Goal: Task Accomplishment & Management: Manage account settings

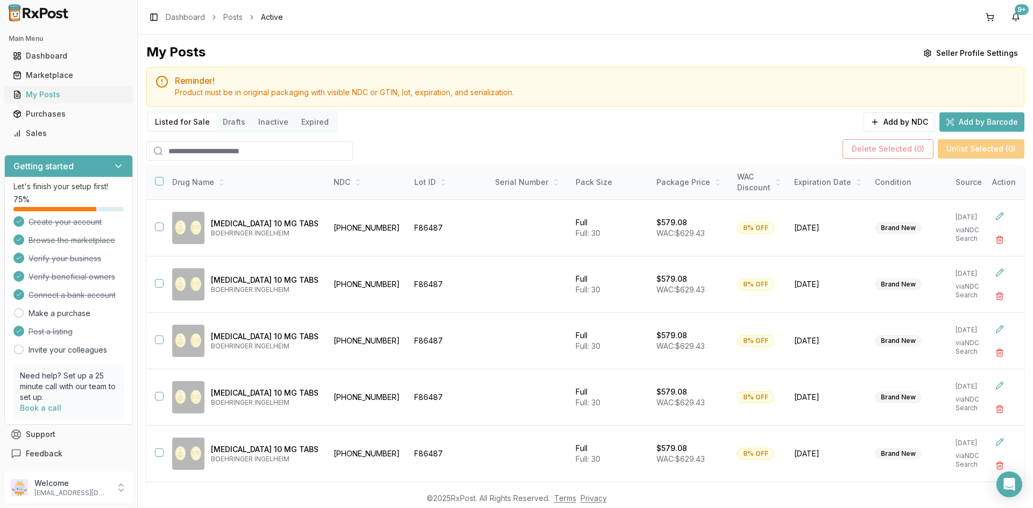
click at [79, 100] on div "My Posts" at bounding box center [68, 94] width 111 height 11
click at [84, 139] on link "Sales" at bounding box center [69, 133] width 120 height 19
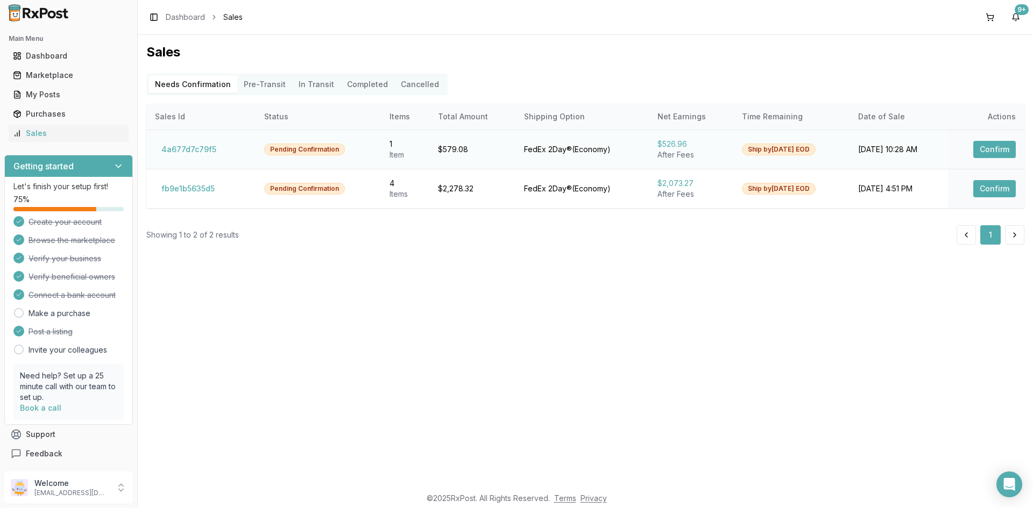
click at [1009, 148] on button "Confirm" at bounding box center [994, 149] width 42 height 17
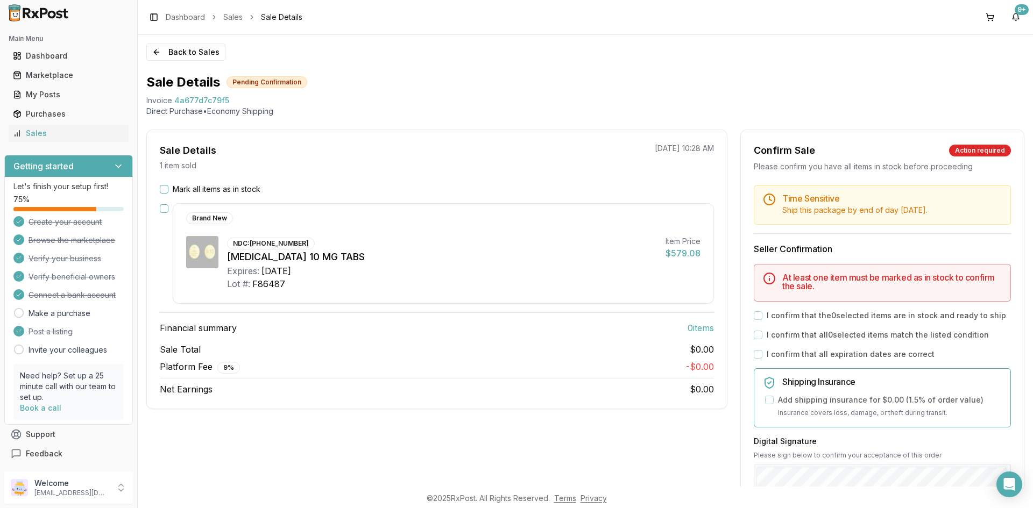
click at [165, 188] on button "Mark all items as in stock" at bounding box center [164, 189] width 9 height 9
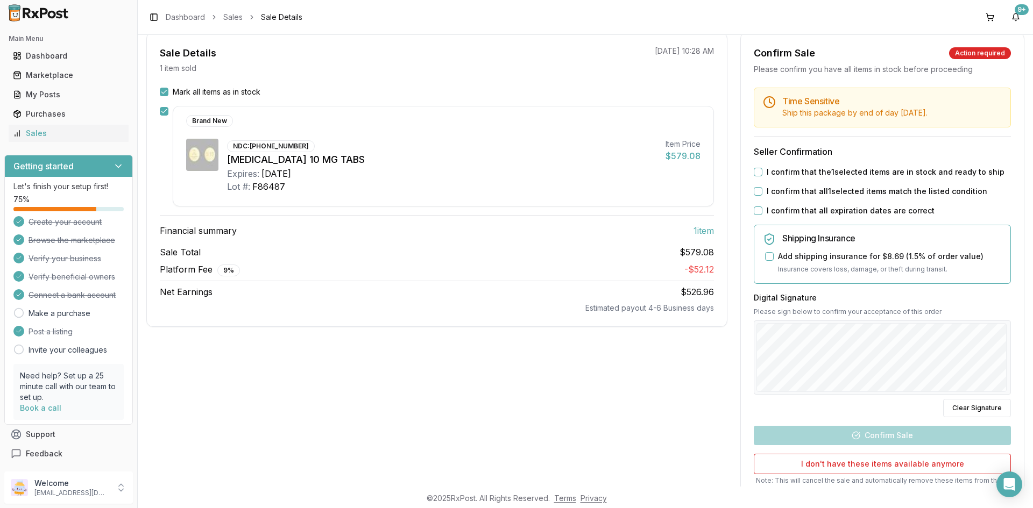
scroll to position [108, 0]
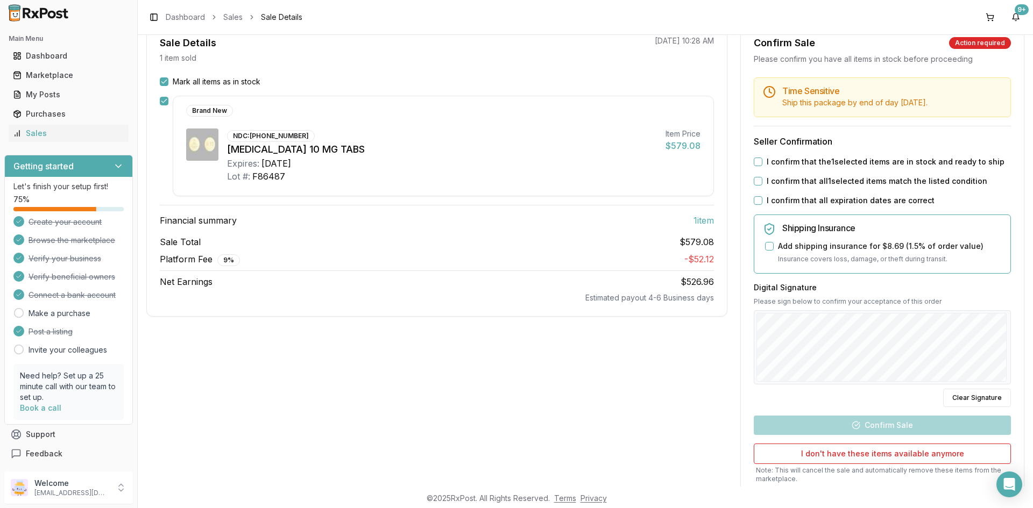
drag, startPoint x: 755, startPoint y: 162, endPoint x: 763, endPoint y: 178, distance: 17.8
click at [755, 163] on button "I confirm that the 1 selected items are in stock and ready to ship" at bounding box center [758, 162] width 9 height 9
click at [756, 184] on button "I confirm that all 1 selected items match the listed condition" at bounding box center [758, 181] width 9 height 9
click at [755, 200] on button "I confirm that all expiration dates are correct" at bounding box center [758, 200] width 9 height 9
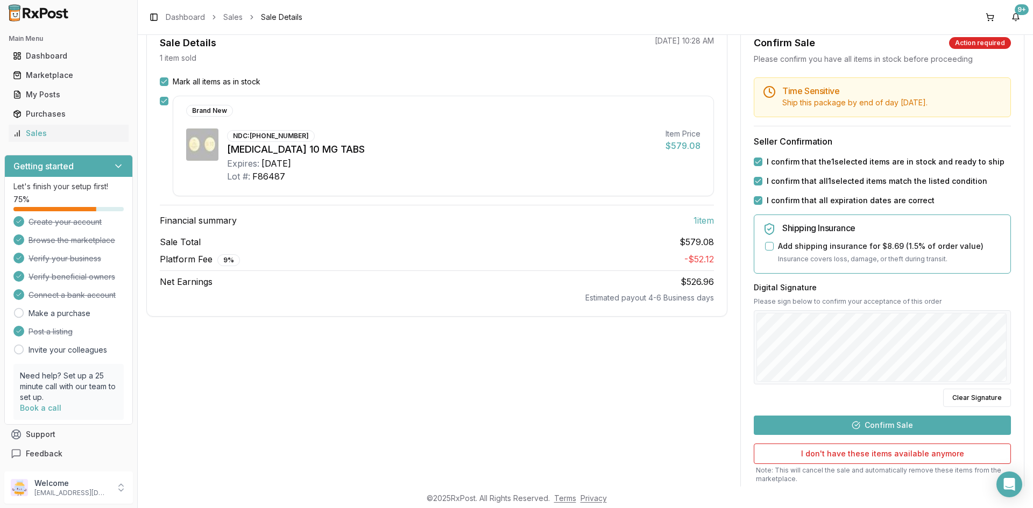
click at [878, 420] on button "Confirm Sale" at bounding box center [882, 425] width 257 height 19
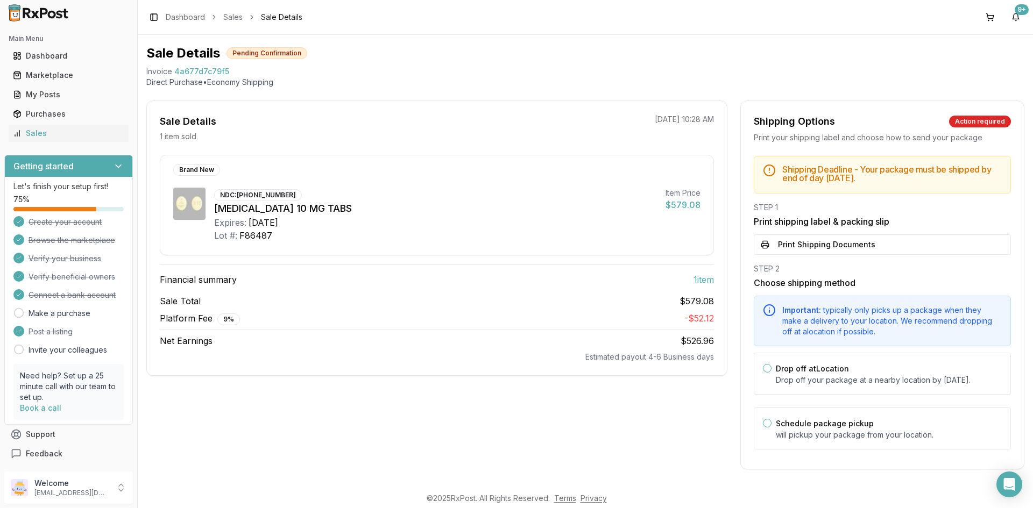
scroll to position [40, 0]
click at [811, 235] on button "Print Shipping Documents" at bounding box center [882, 245] width 257 height 20
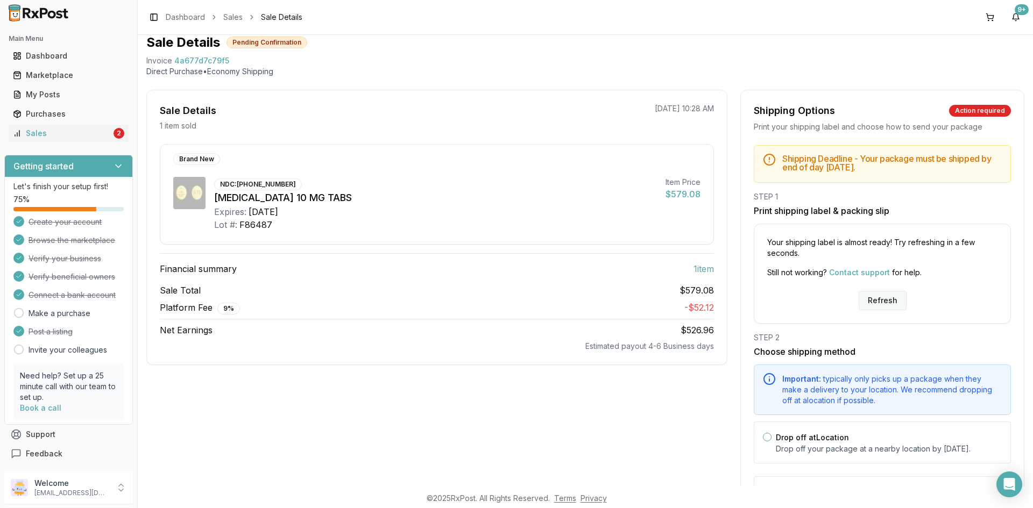
click at [872, 295] on button "Refresh" at bounding box center [882, 300] width 48 height 19
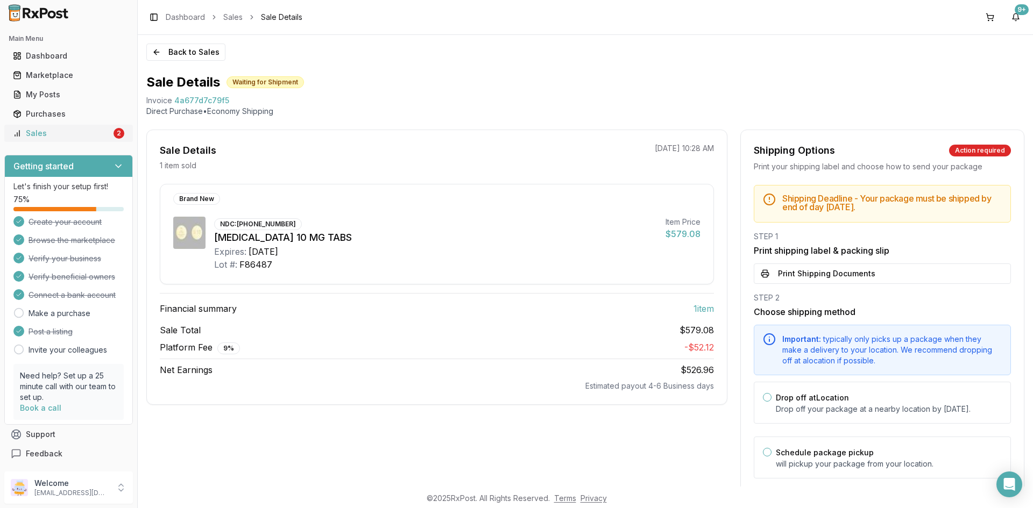
drag, startPoint x: 83, startPoint y: 132, endPoint x: 89, endPoint y: 136, distance: 6.7
click at [84, 133] on div "Sales" at bounding box center [62, 133] width 98 height 11
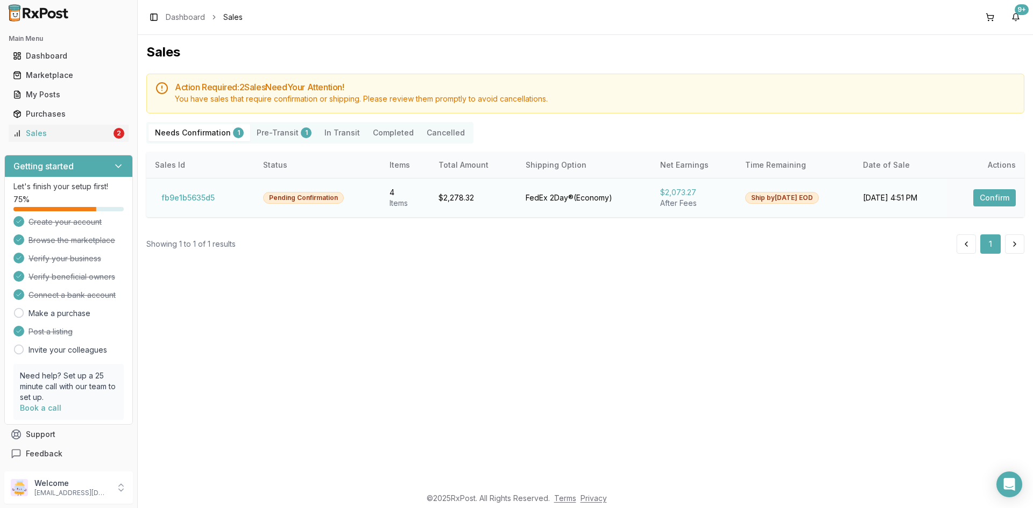
click at [979, 197] on button "Confirm" at bounding box center [994, 197] width 42 height 17
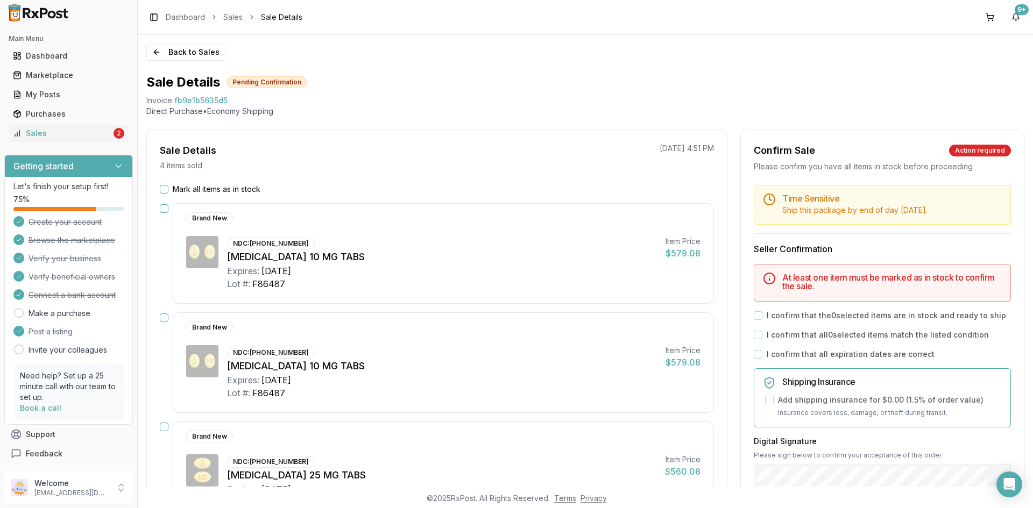
click at [160, 189] on button "Mark all items as in stock" at bounding box center [164, 189] width 9 height 9
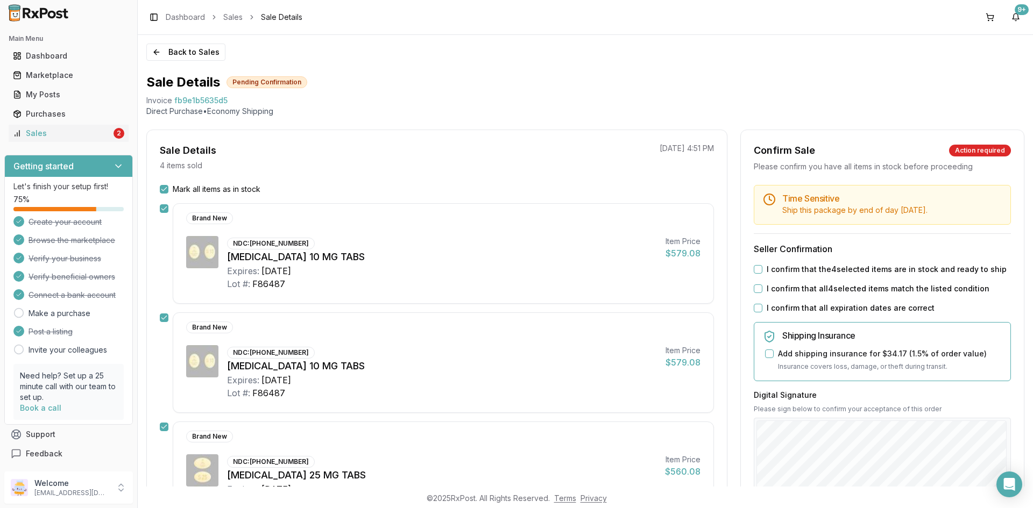
drag, startPoint x: 752, startPoint y: 271, endPoint x: 758, endPoint y: 295, distance: 24.8
click at [754, 272] on button "I confirm that the 4 selected items are in stock and ready to ship" at bounding box center [758, 269] width 9 height 9
click at [757, 289] on button "I confirm that all 4 selected items match the listed condition" at bounding box center [758, 289] width 9 height 9
click at [754, 311] on button "I confirm that all expiration dates are correct" at bounding box center [758, 308] width 9 height 9
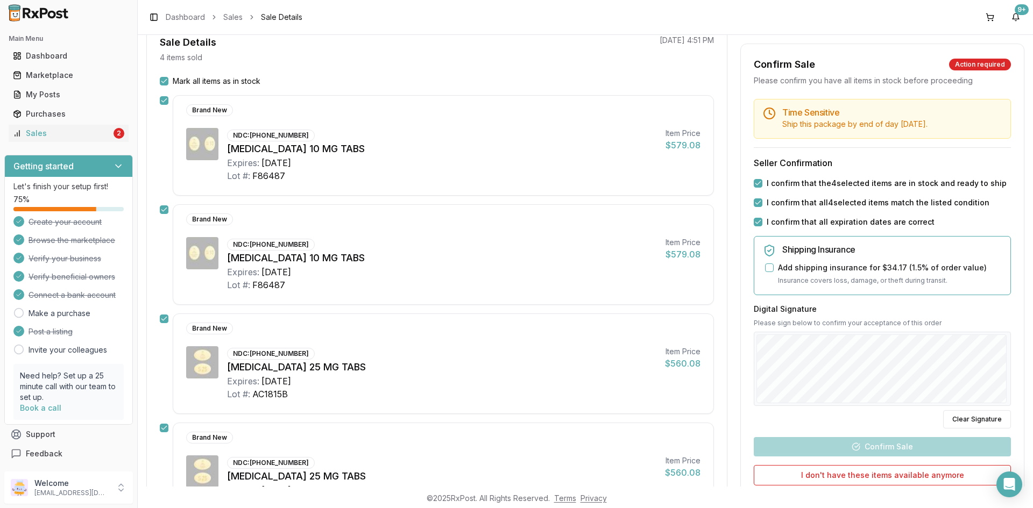
scroll to position [215, 0]
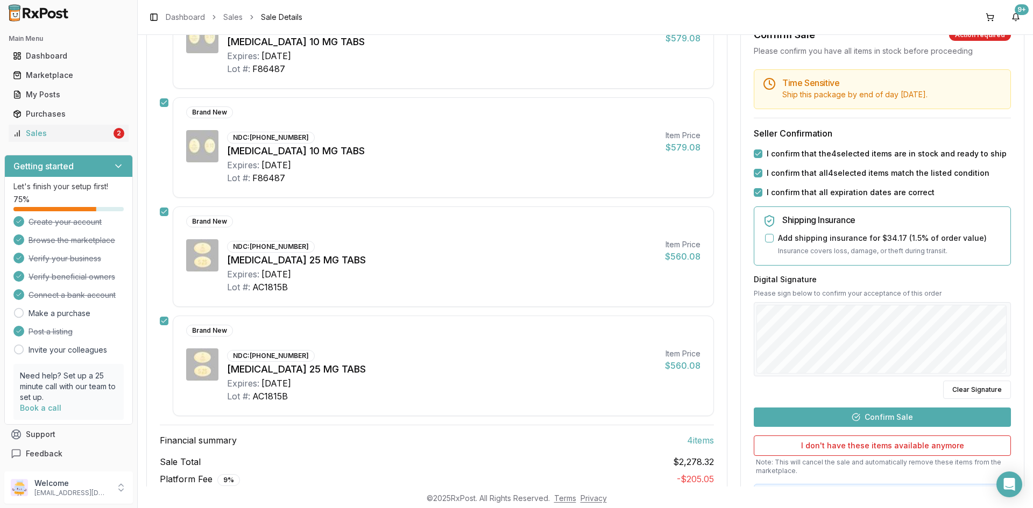
click at [903, 416] on button "Confirm Sale" at bounding box center [882, 416] width 257 height 19
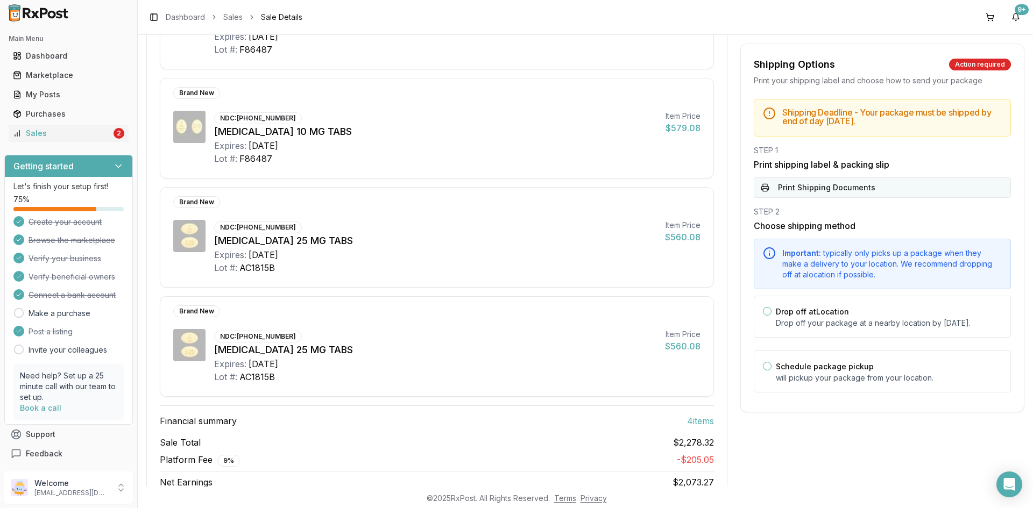
click at [769, 188] on button "Print Shipping Documents" at bounding box center [882, 188] width 257 height 20
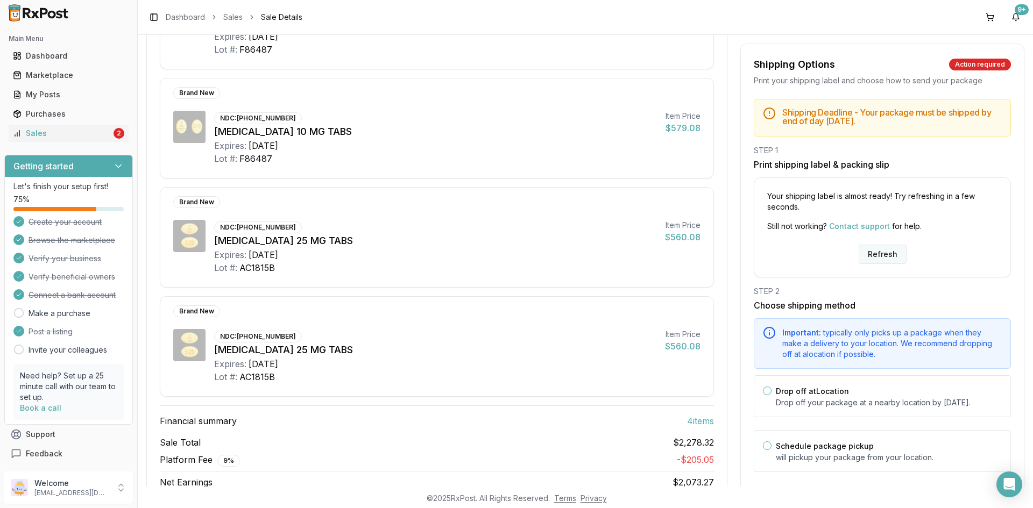
click at [878, 253] on button "Refresh" at bounding box center [882, 254] width 48 height 19
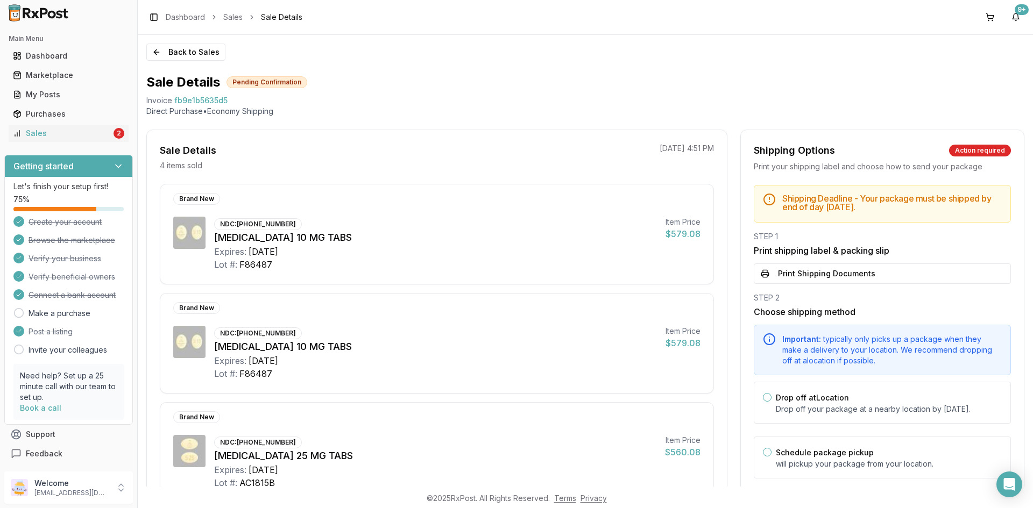
click at [886, 274] on button "Print Shipping Documents" at bounding box center [882, 274] width 257 height 20
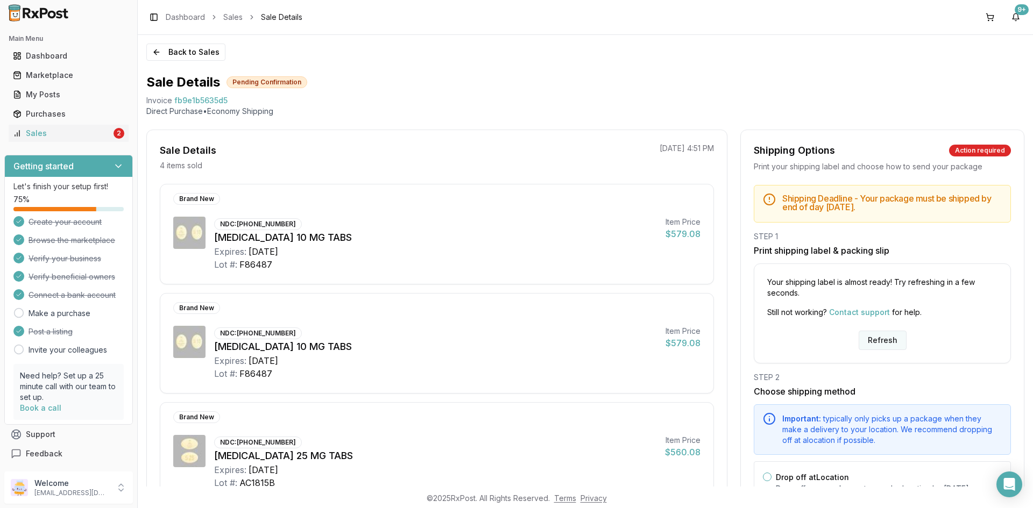
click at [889, 337] on button "Refresh" at bounding box center [882, 340] width 48 height 19
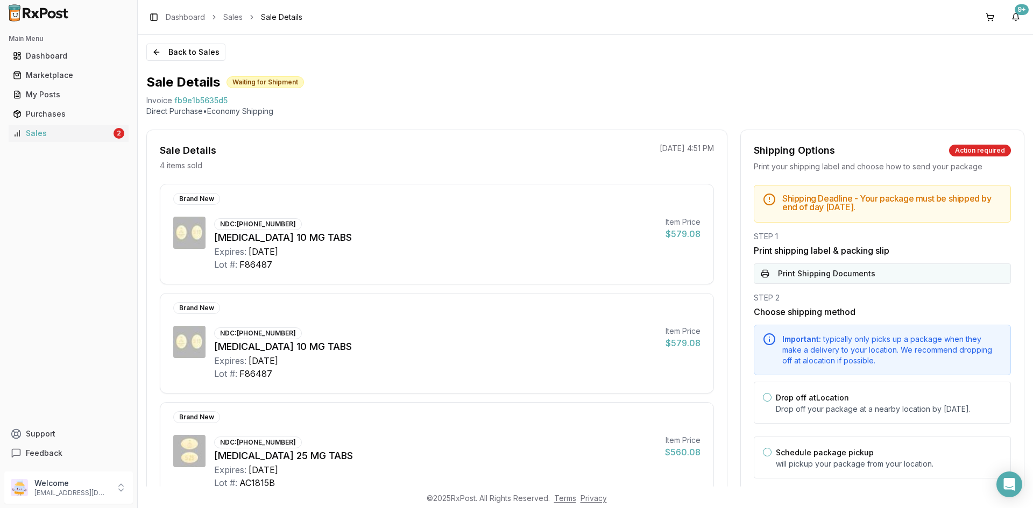
click at [812, 265] on button "Print Shipping Documents" at bounding box center [882, 274] width 257 height 20
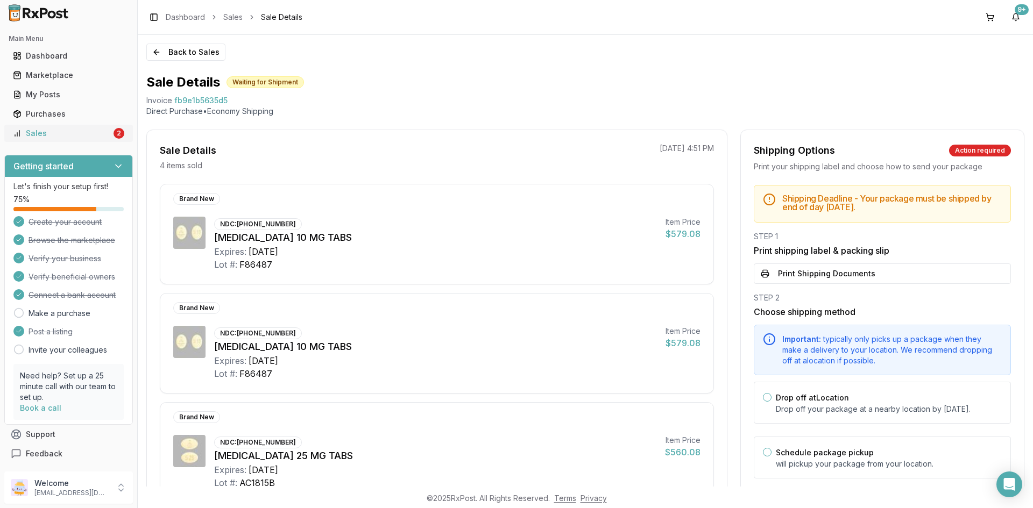
click at [105, 139] on link "Sales 2" at bounding box center [69, 133] width 120 height 19
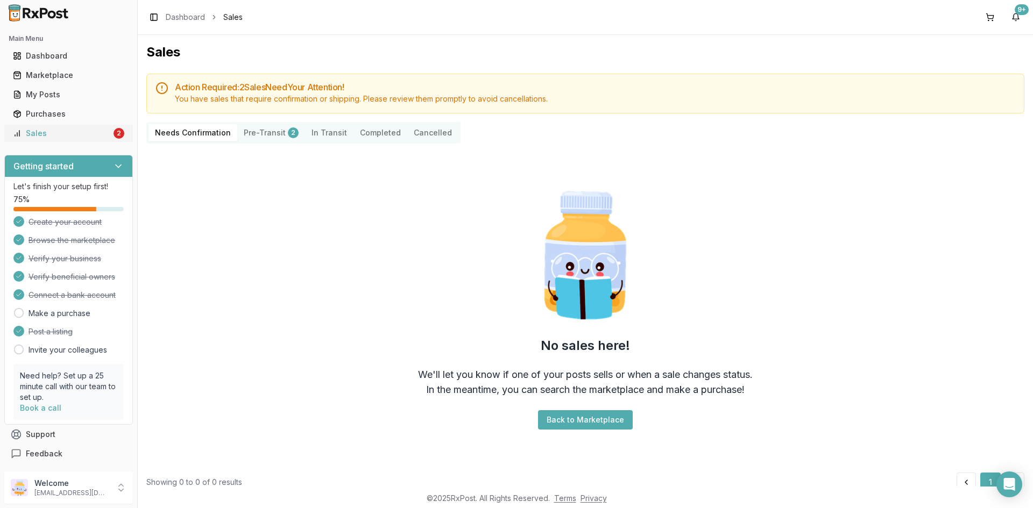
click at [59, 131] on div "Sales" at bounding box center [62, 133] width 98 height 11
click at [259, 135] on button "Pre-Transit 2" at bounding box center [271, 132] width 68 height 17
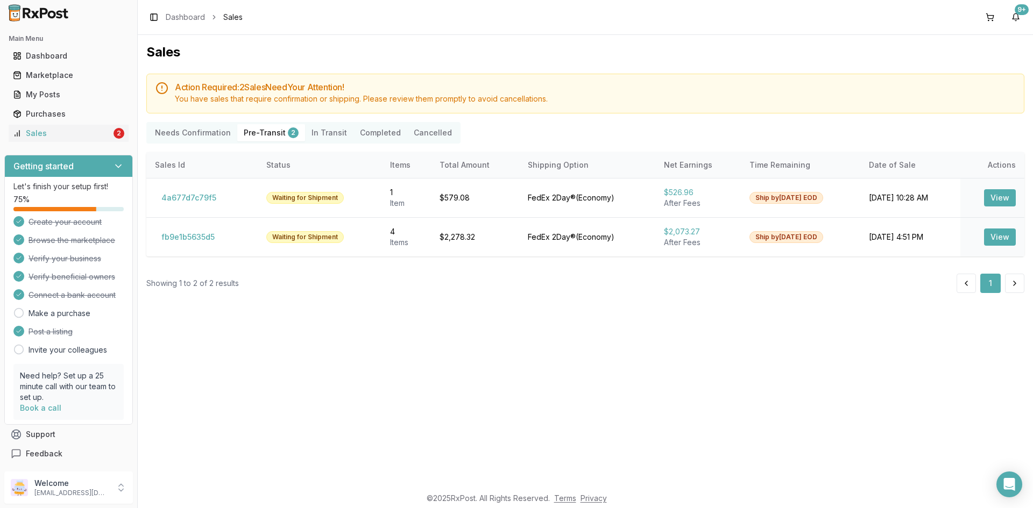
click at [203, 134] on Confirmation "Needs Confirmation" at bounding box center [192, 132] width 89 height 17
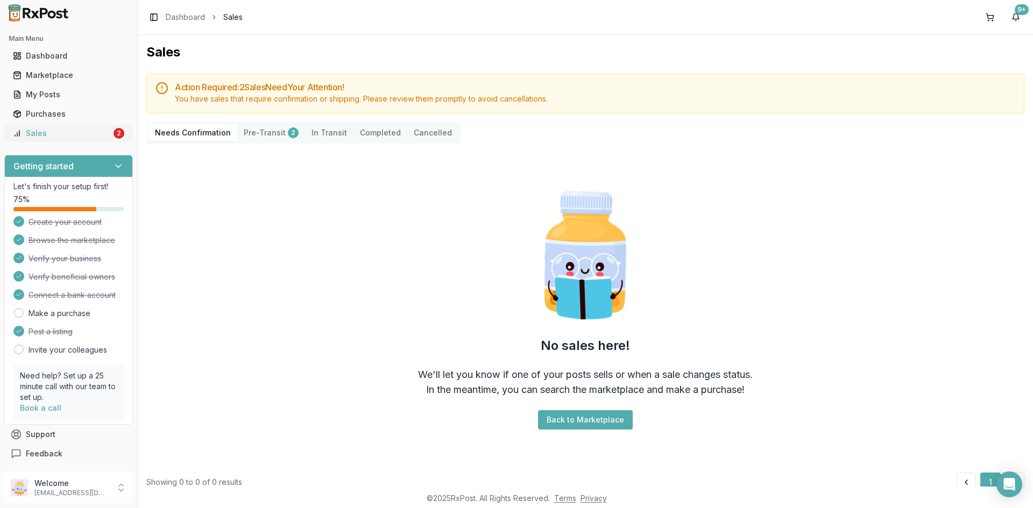
click at [66, 138] on div "Sales" at bounding box center [62, 133] width 98 height 11
